Goal: Information Seeking & Learning: Learn about a topic

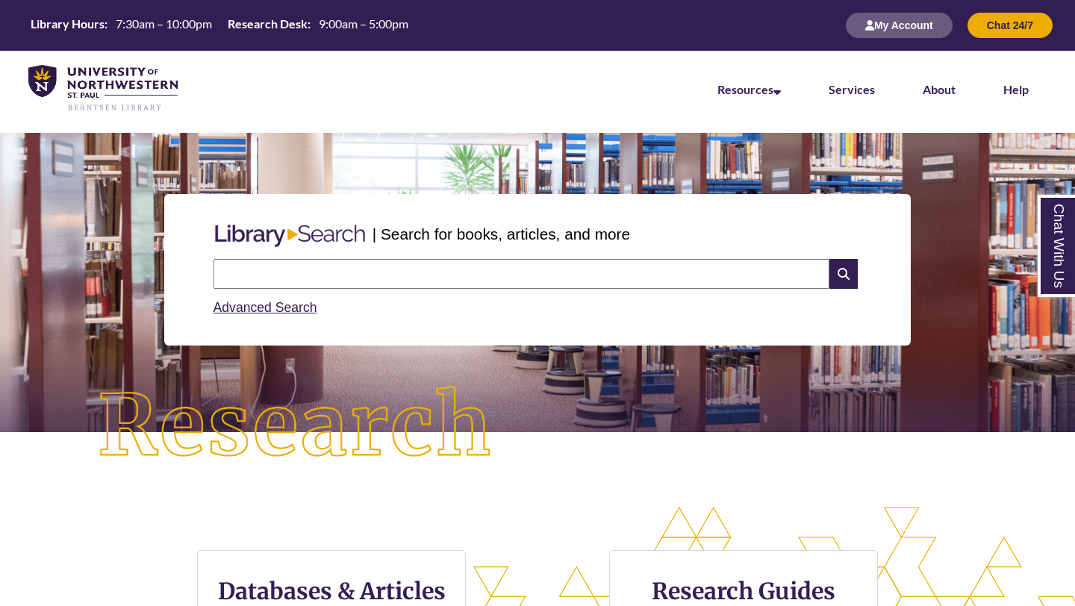
click at [339, 281] on input "text" at bounding box center [521, 274] width 616 height 30
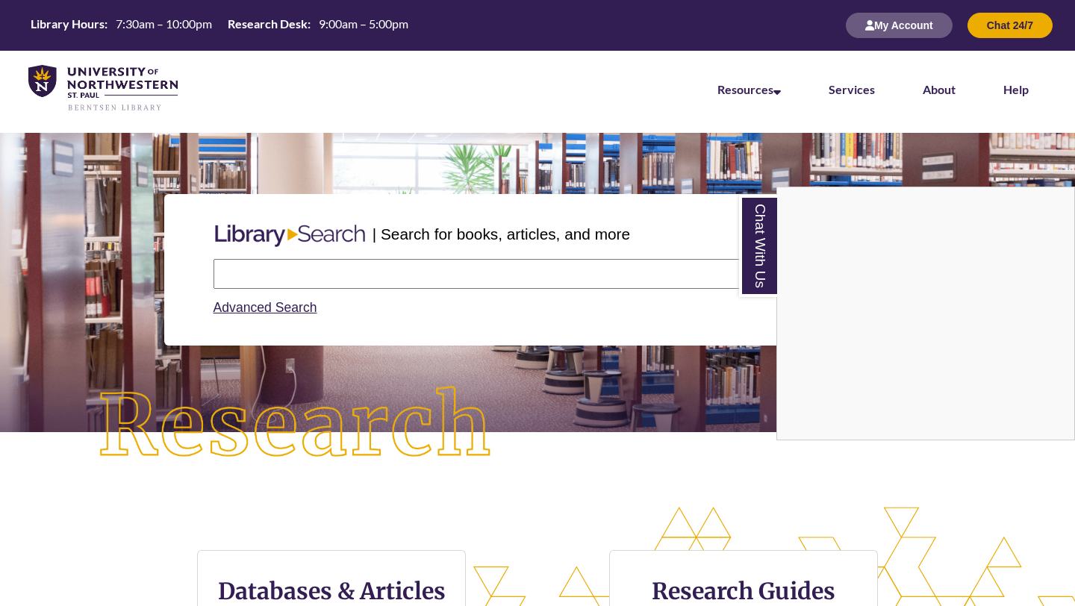
click at [704, 355] on div "Chat With Us" at bounding box center [537, 303] width 1075 height 606
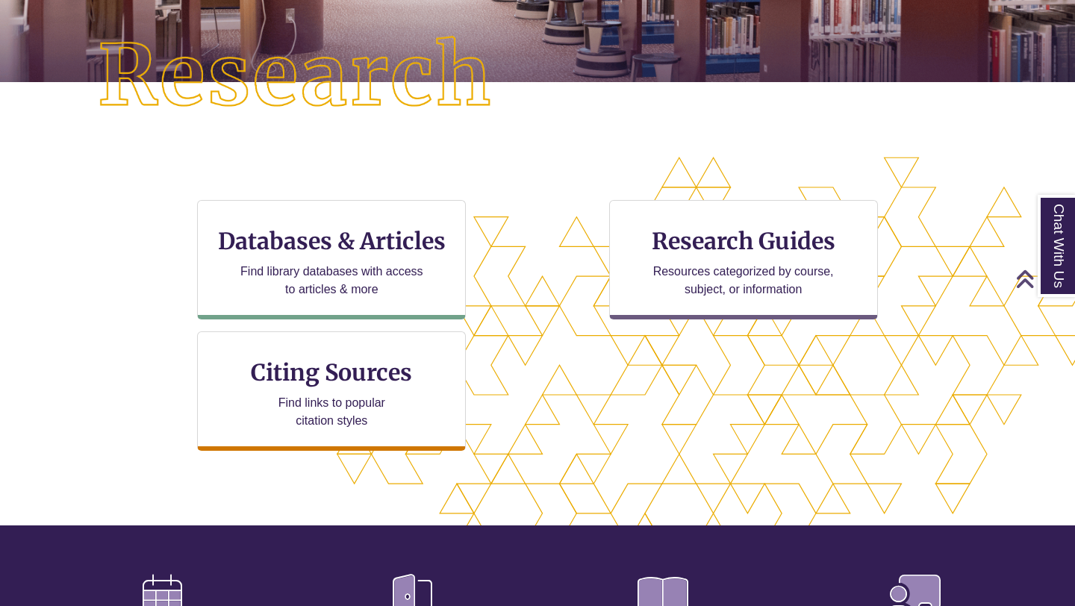
scroll to position [354, 0]
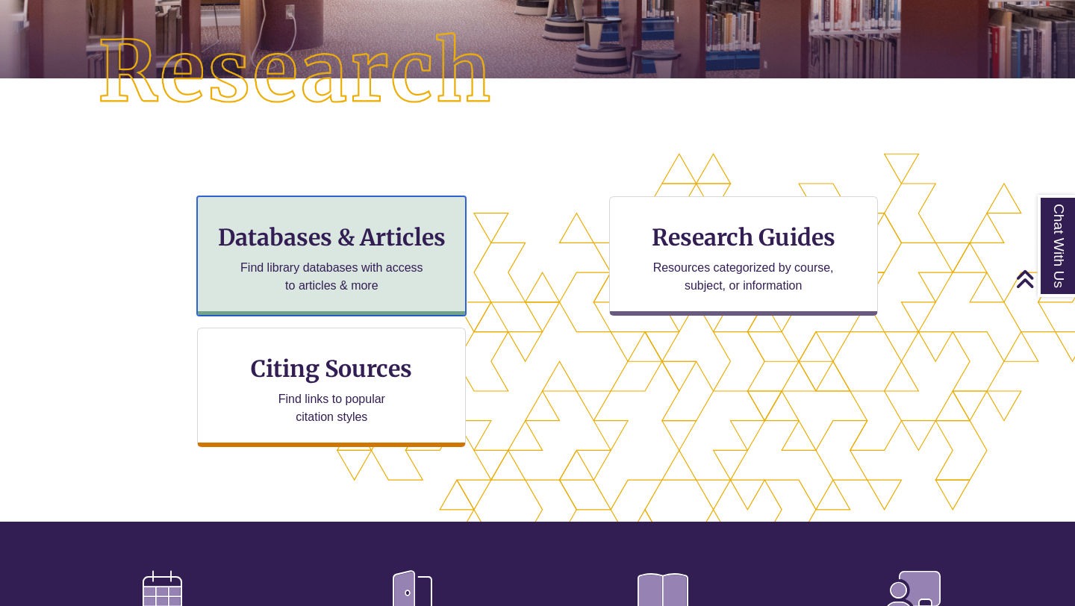
click at [402, 235] on h3 "Databases & Articles" at bounding box center [331, 237] width 243 height 28
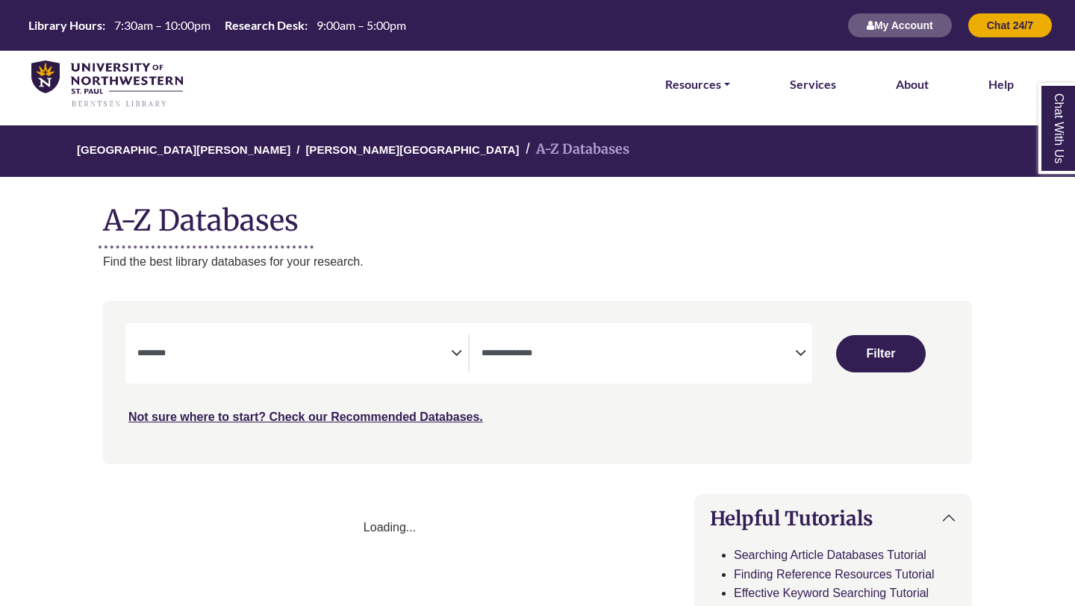
select select "Database Subject Filter"
select select "Database Types Filter"
select select "Database Subject Filter"
select select "Database Types Filter"
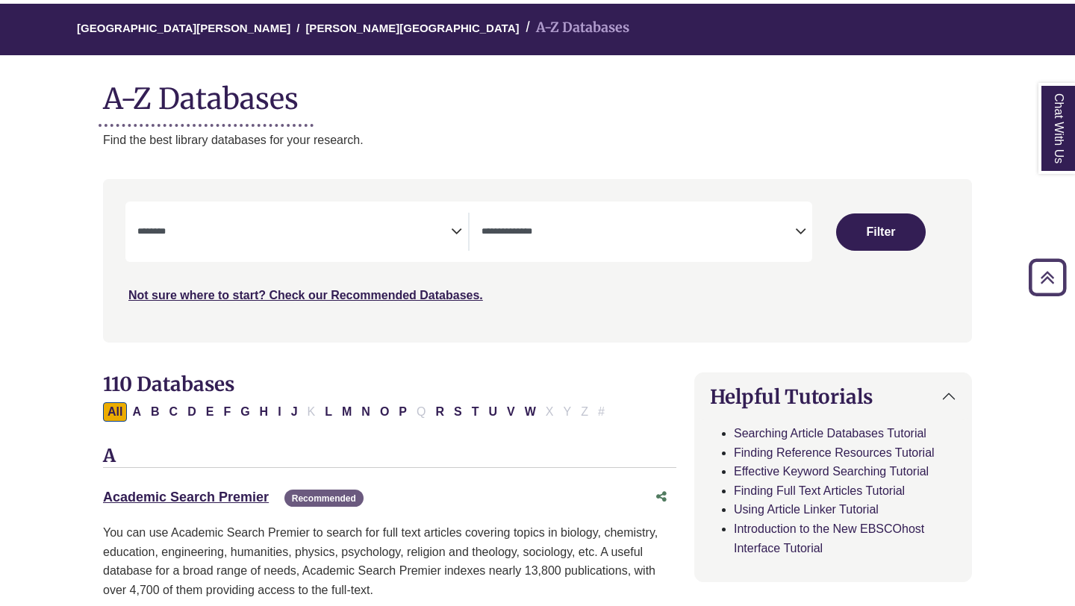
scroll to position [118, 0]
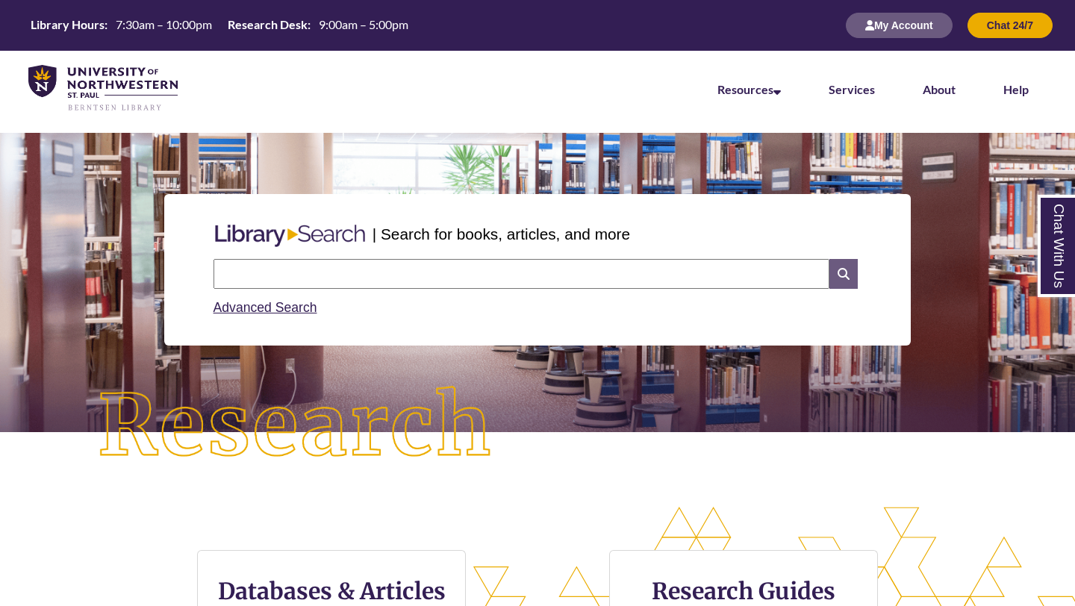
click at [846, 277] on icon at bounding box center [843, 274] width 28 height 30
click at [425, 249] on div "| Search for books, articles, and more" at bounding box center [537, 234] width 661 height 37
click at [411, 273] on input "text" at bounding box center [521, 274] width 616 height 30
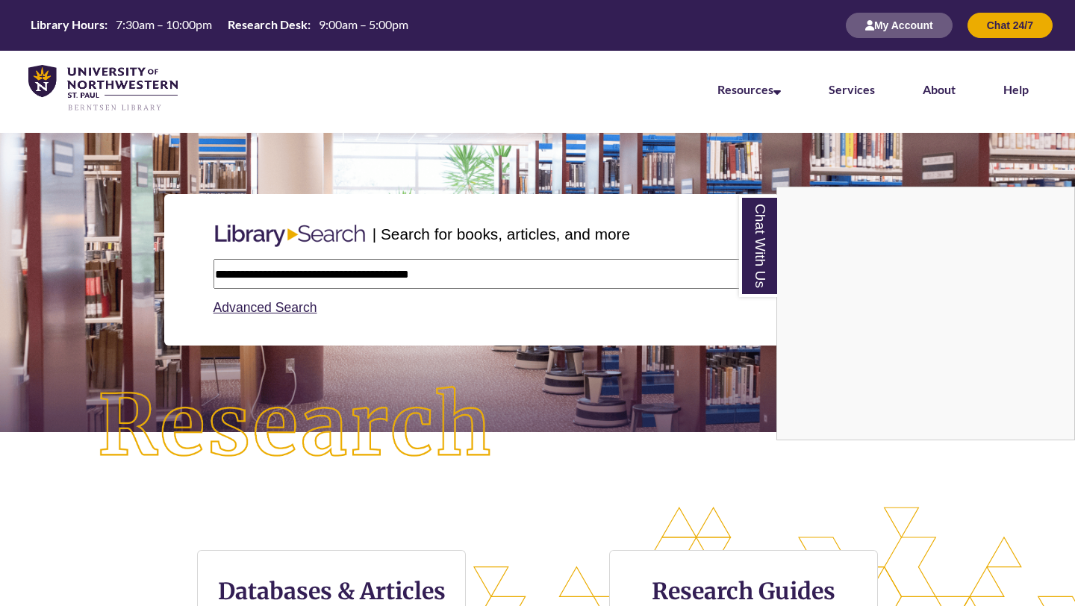
type input "**********"
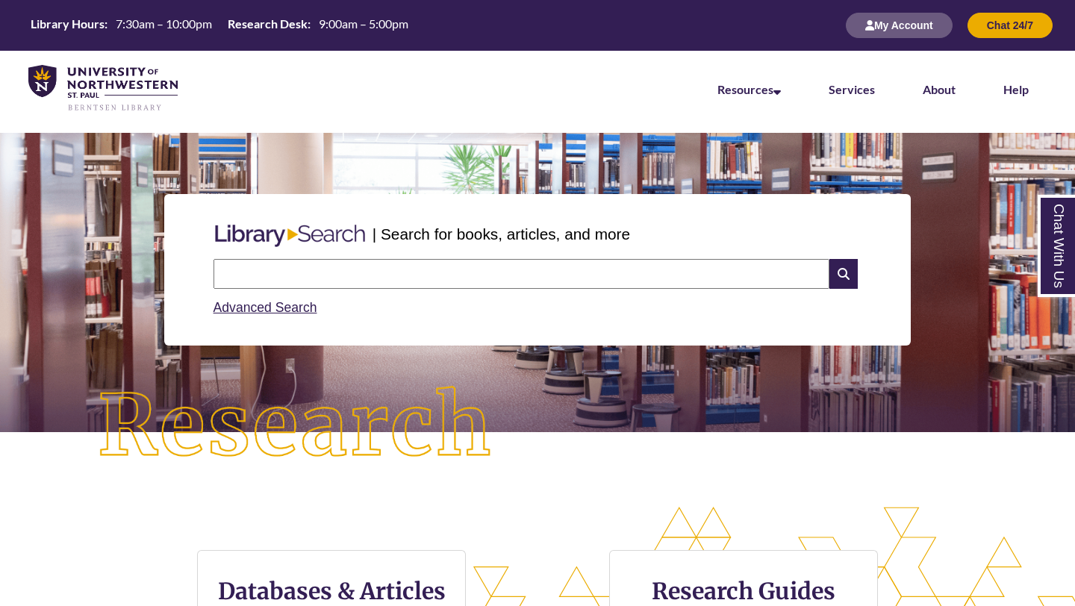
click at [358, 281] on input "text" at bounding box center [521, 274] width 616 height 30
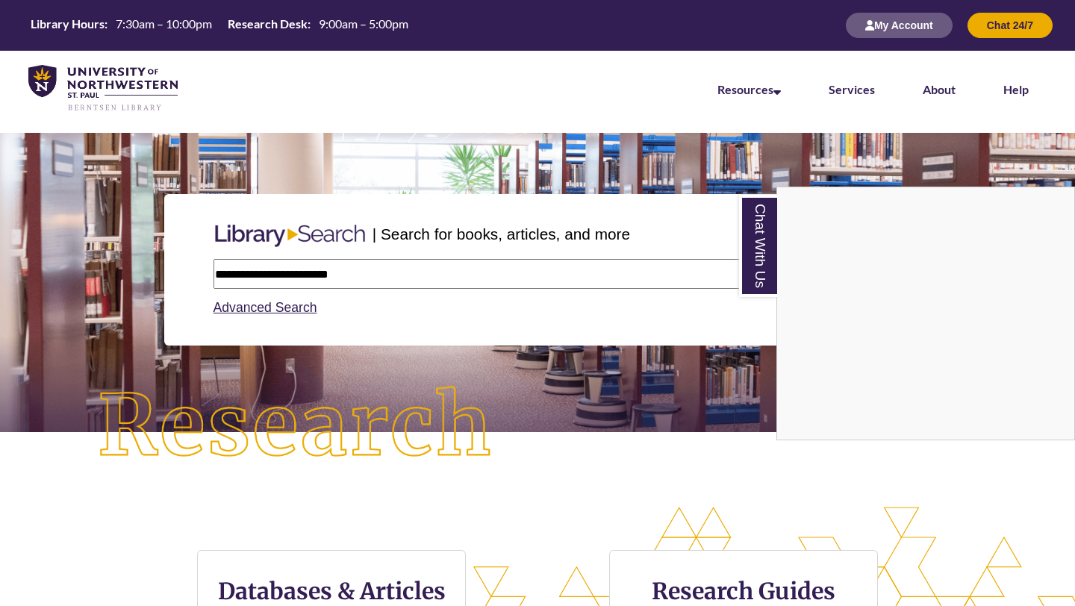
type input "**********"
